Goal: Check status: Check status

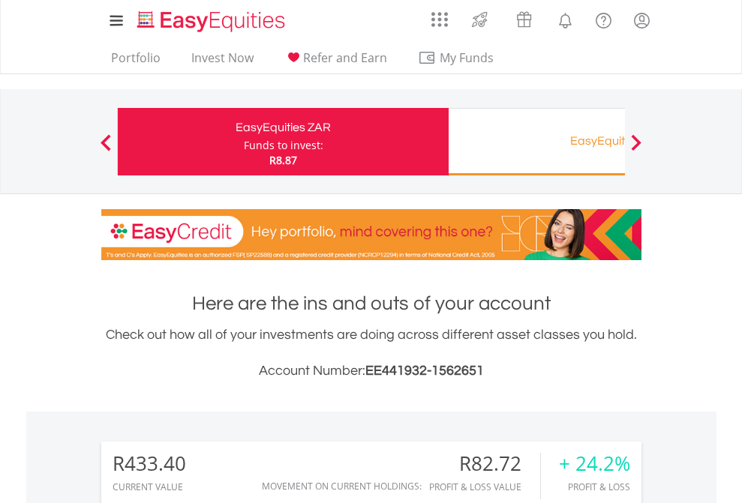
click at [244, 142] on div "Funds to invest:" at bounding box center [284, 145] width 80 height 15
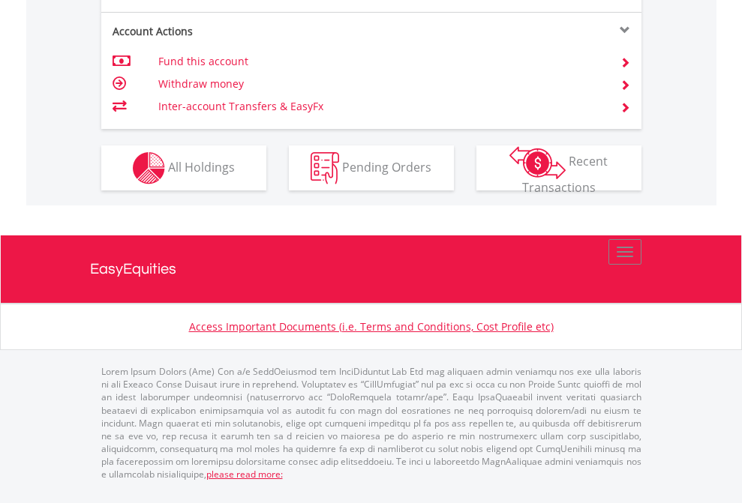
scroll to position [1408, 0]
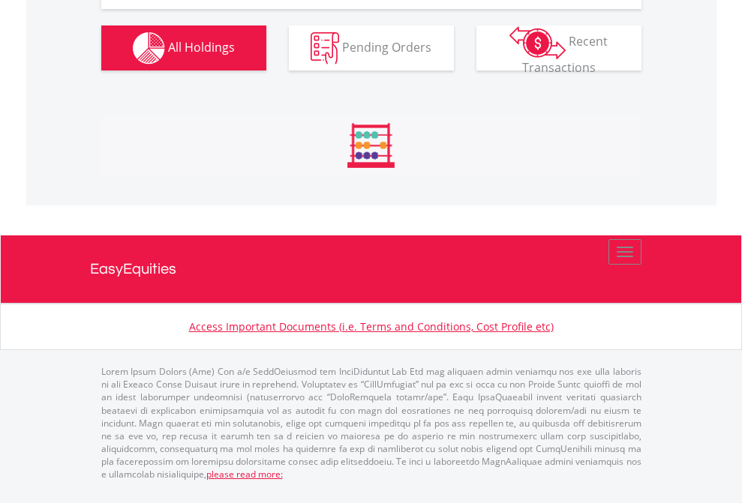
scroll to position [1668, 0]
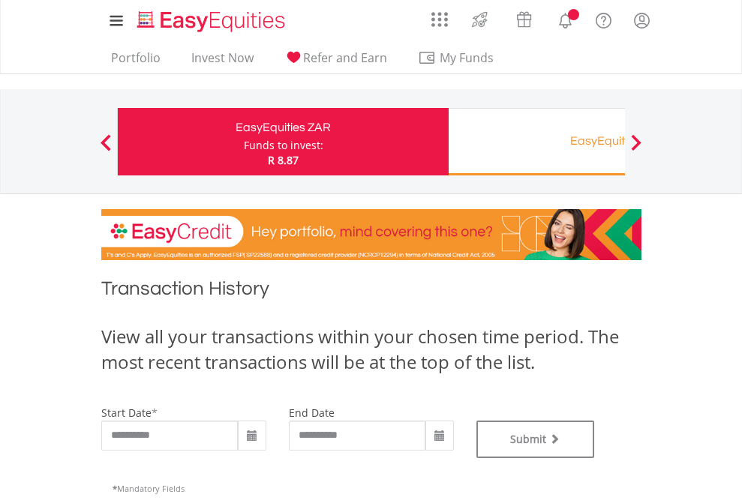
click at [244, 142] on div "Funds to invest:" at bounding box center [284, 145] width 80 height 15
type input "**********"
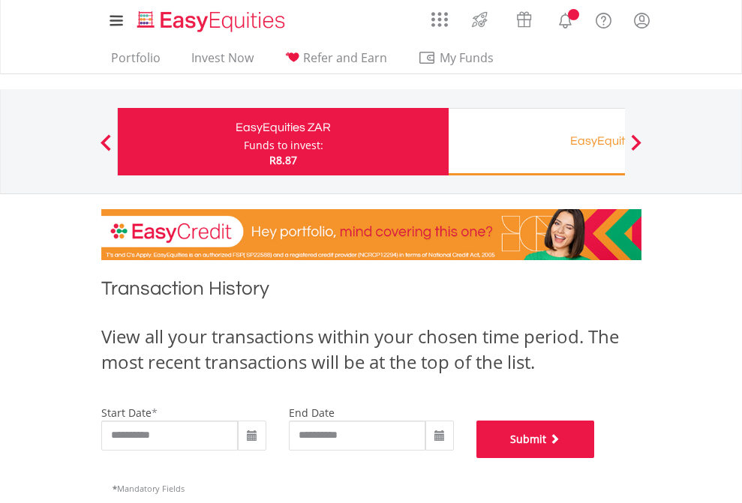
click at [595, 458] on button "Submit" at bounding box center [535, 440] width 119 height 38
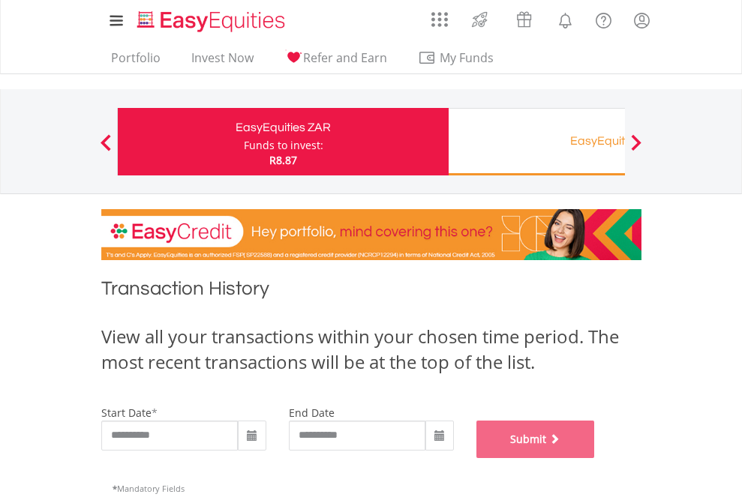
scroll to position [608, 0]
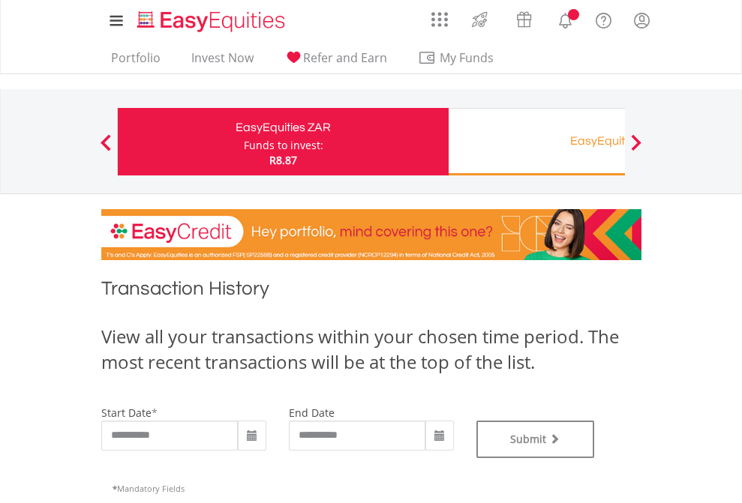
click at [244, 142] on div "Funds to invest:" at bounding box center [284, 145] width 80 height 15
type input "**********"
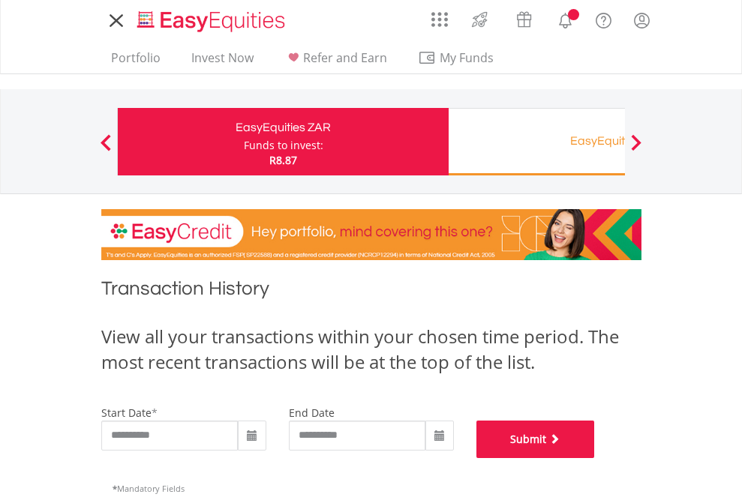
click at [595, 458] on button "Submit" at bounding box center [535, 440] width 119 height 38
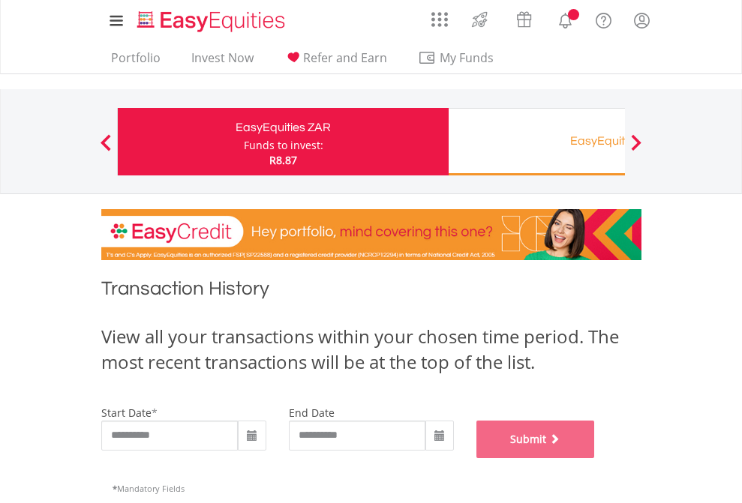
scroll to position [608, 0]
